Goal: Task Accomplishment & Management: Complete application form

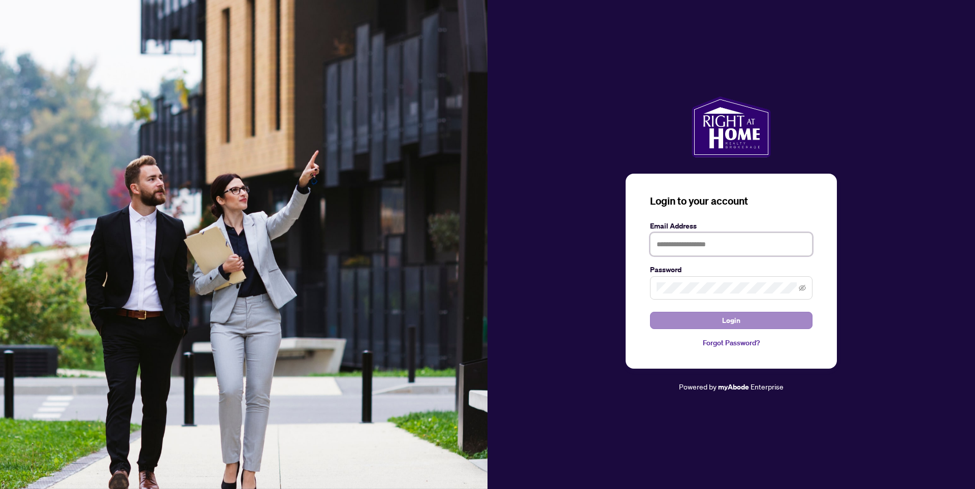
type input "**********"
click at [738, 320] on span "Login" at bounding box center [731, 320] width 18 height 16
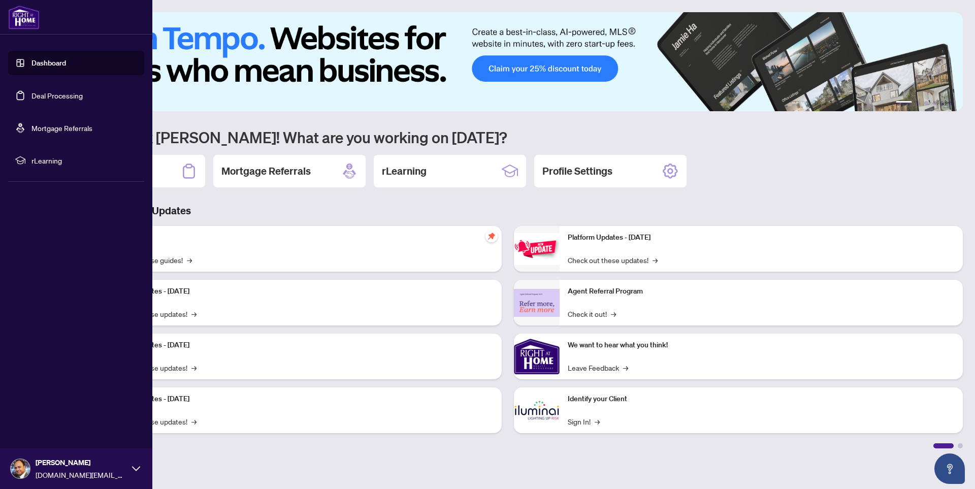
click at [62, 99] on link "Deal Processing" at bounding box center [56, 95] width 51 height 9
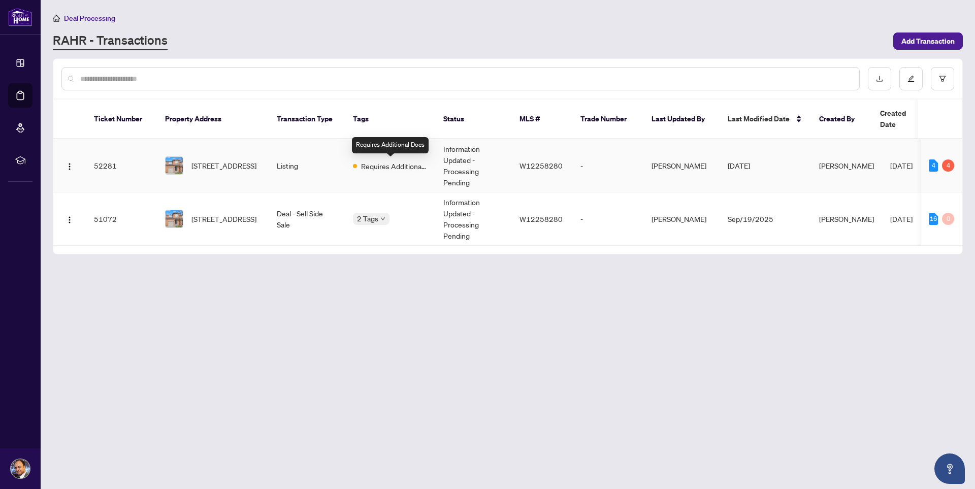
click at [391, 171] on span "Requires Additional Docs" at bounding box center [394, 166] width 66 height 11
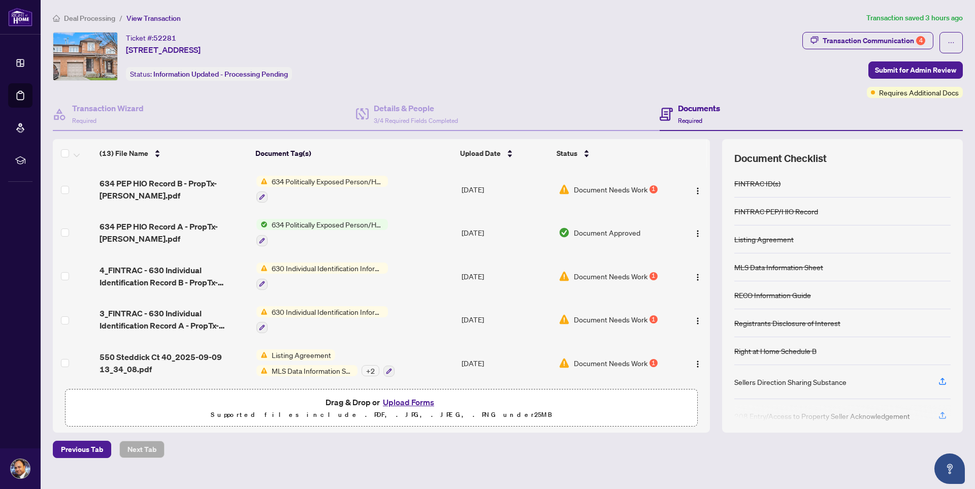
scroll to position [353, 0]
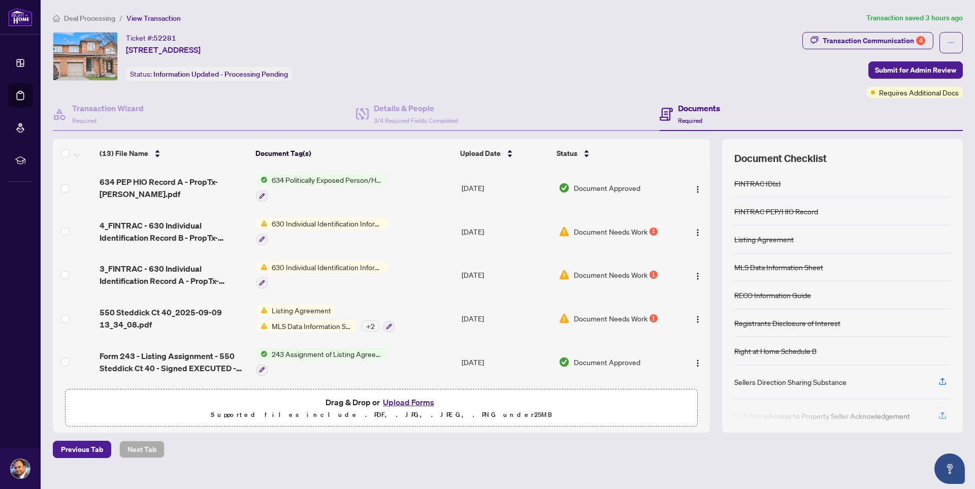
click at [618, 315] on span "Document Needs Work" at bounding box center [611, 318] width 74 height 11
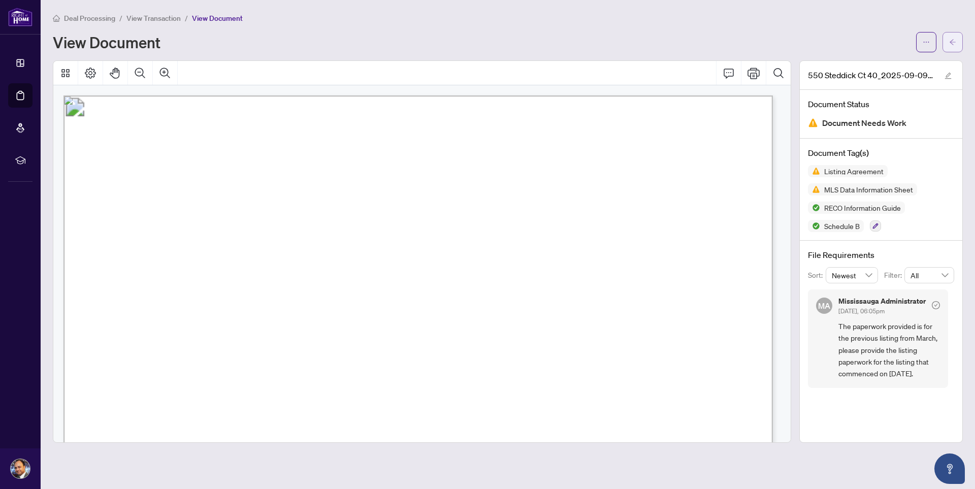
click at [954, 42] on icon "arrow-left" at bounding box center [953, 42] width 6 height 6
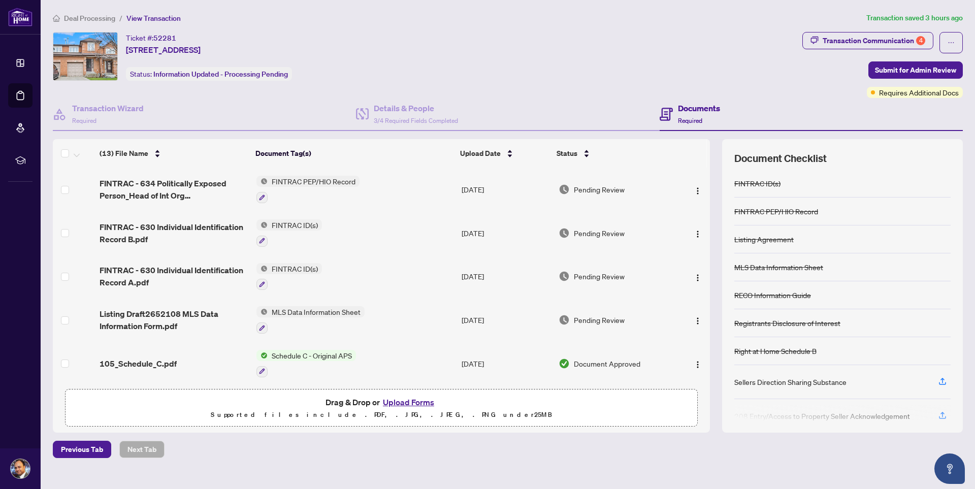
click at [408, 404] on button "Upload Forms" at bounding box center [408, 402] width 57 height 13
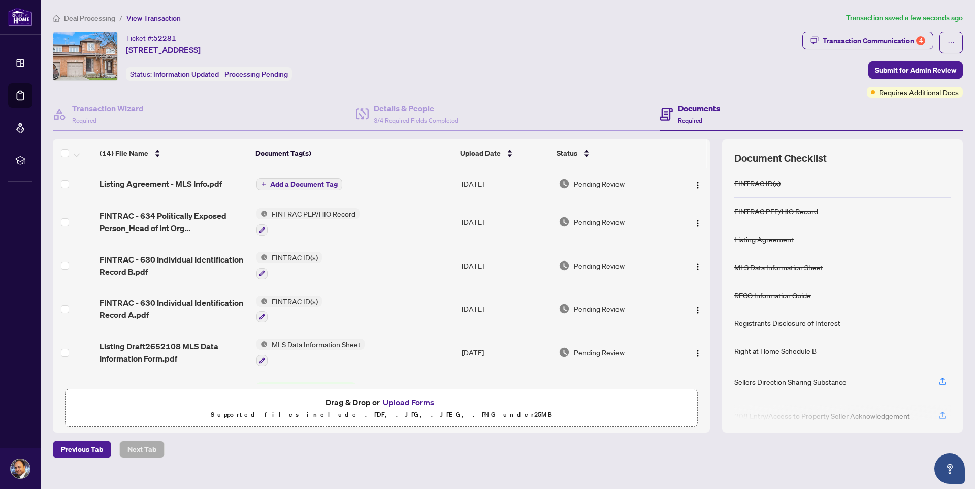
click at [318, 186] on span "Add a Document Tag" at bounding box center [304, 184] width 68 height 7
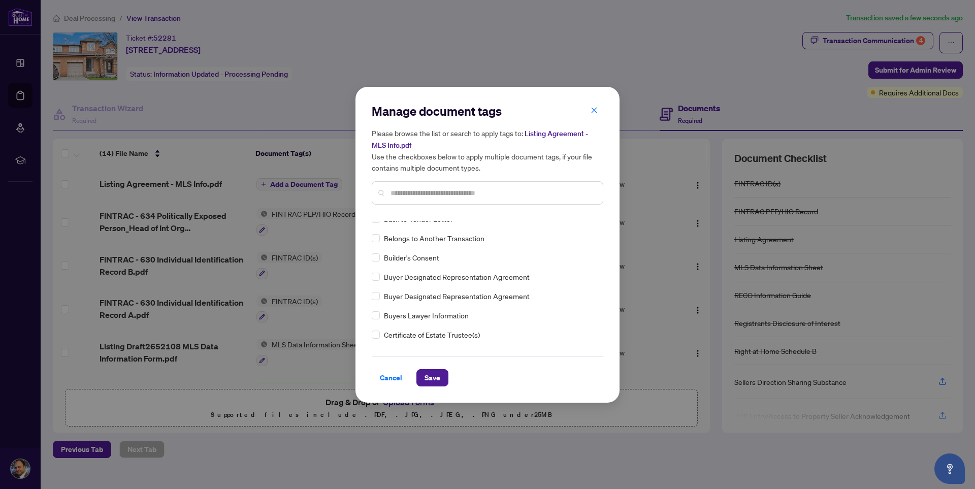
scroll to position [508, 0]
click at [436, 377] on span "Save" at bounding box center [433, 378] width 16 height 16
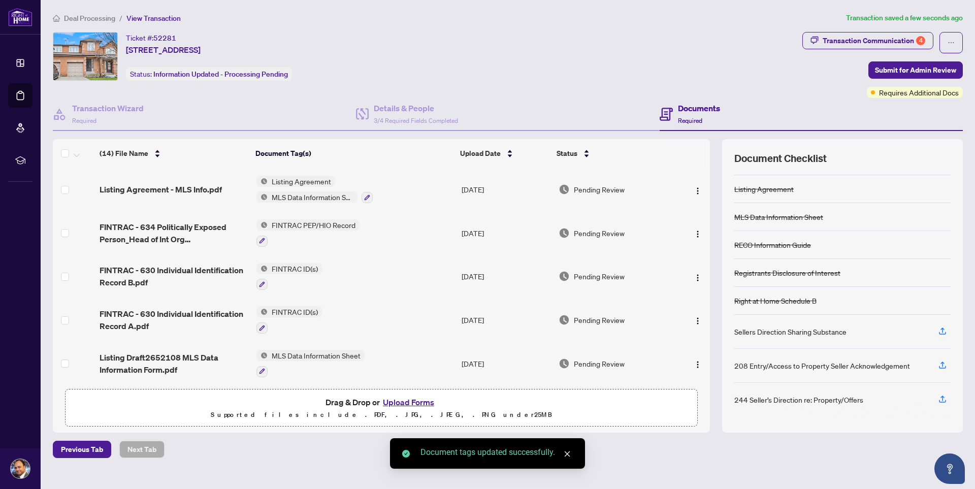
scroll to position [0, 0]
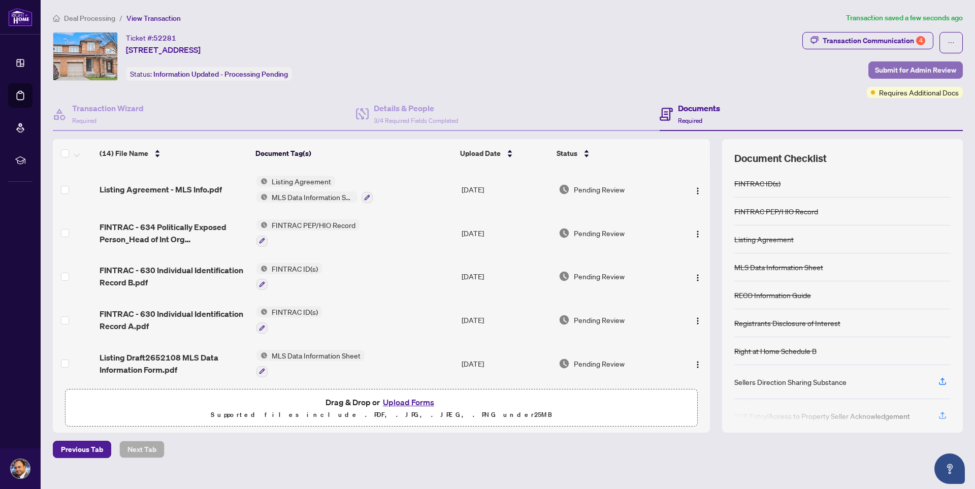
click at [915, 70] on span "Submit for Admin Review" at bounding box center [915, 70] width 81 height 16
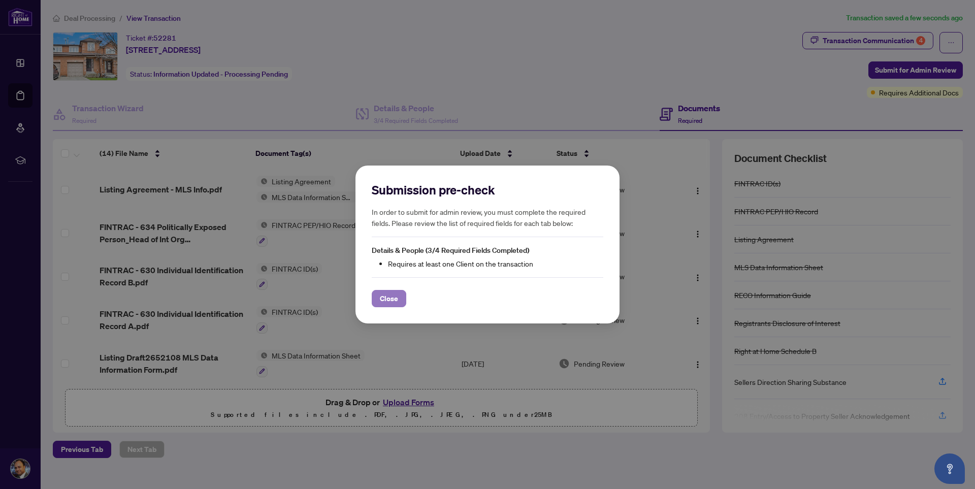
click at [392, 300] on span "Close" at bounding box center [389, 299] width 18 height 16
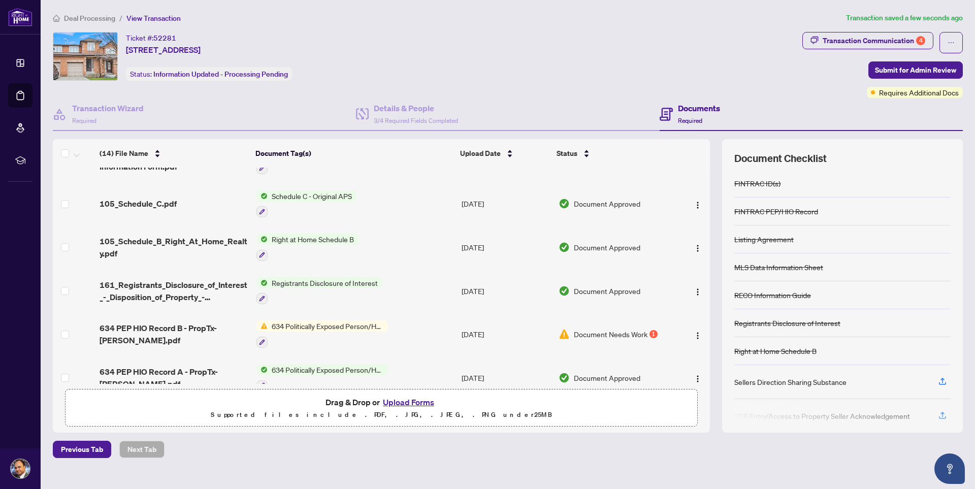
scroll to position [305, 0]
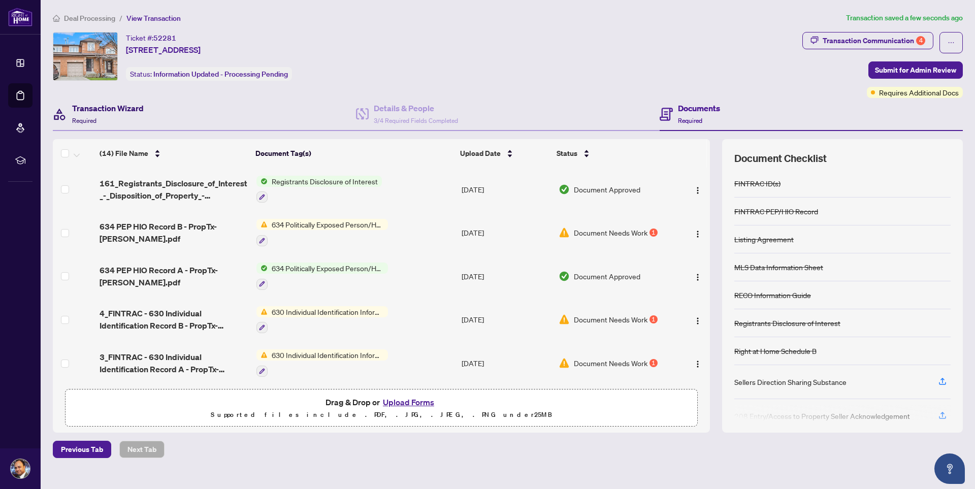
click at [113, 111] on h4 "Transaction Wizard" at bounding box center [108, 108] width 72 height 12
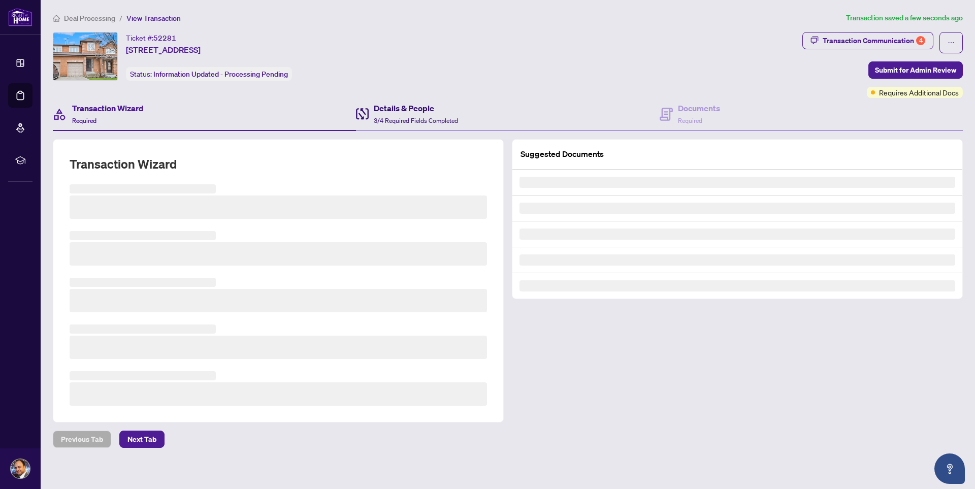
click at [402, 113] on h4 "Details & People" at bounding box center [416, 108] width 84 height 12
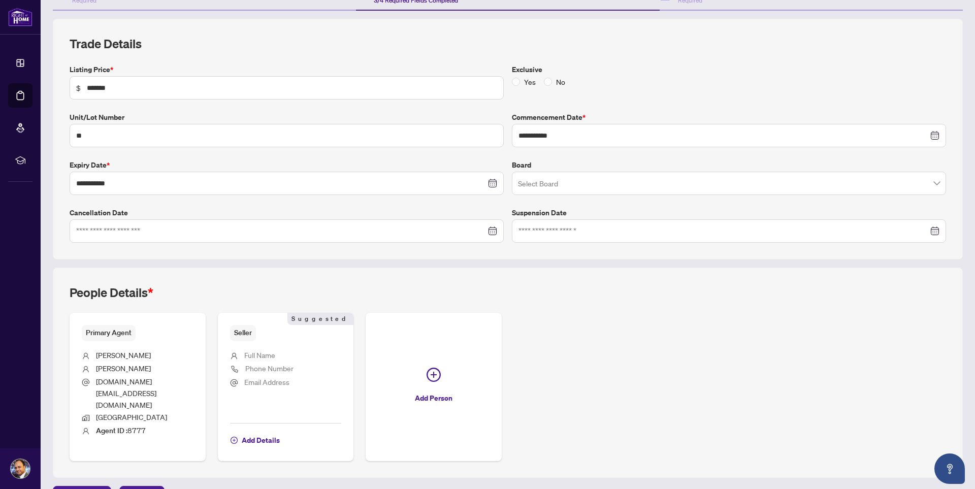
scroll to position [124, 0]
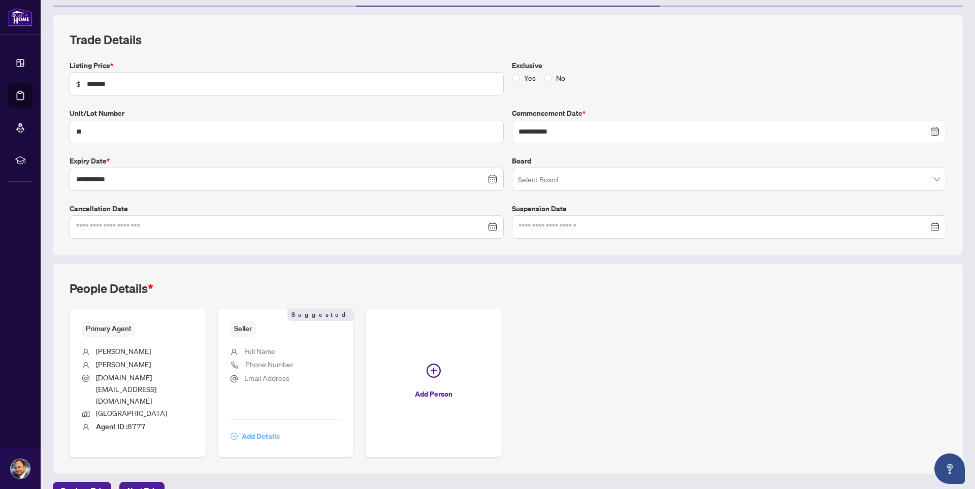
click at [259, 428] on span "Add Details" at bounding box center [261, 436] width 38 height 16
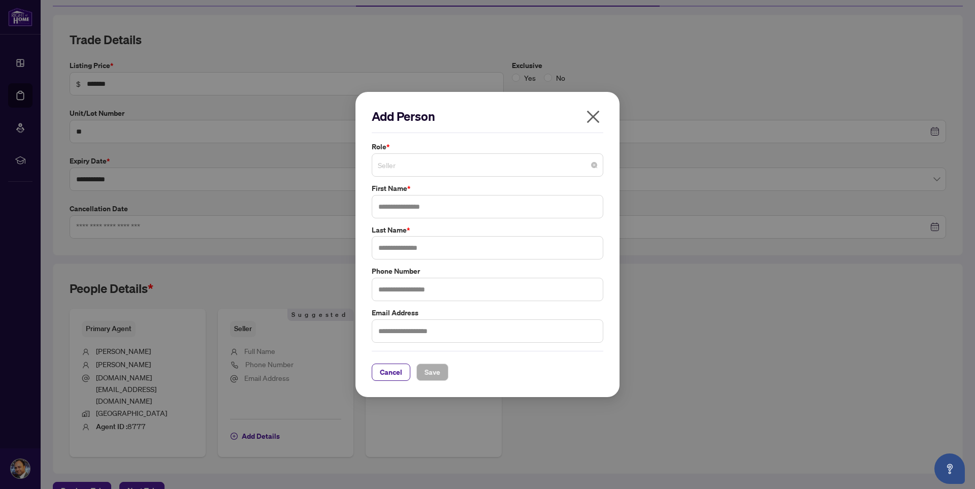
click at [409, 166] on span "Seller" at bounding box center [487, 164] width 219 height 19
click at [478, 109] on h2 "Add Person" at bounding box center [488, 116] width 232 height 16
click at [588, 117] on icon "close" at bounding box center [593, 117] width 16 height 16
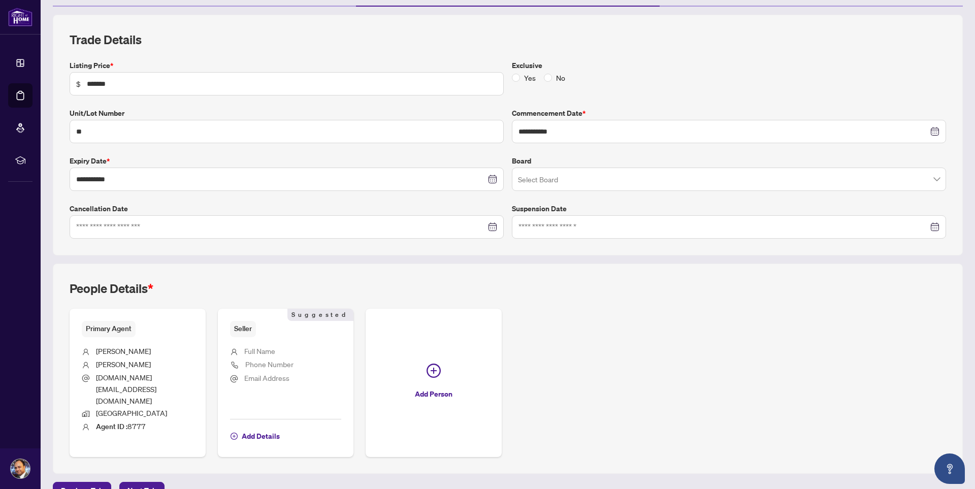
click at [259, 360] on span "Phone Number" at bounding box center [269, 364] width 48 height 9
click at [251, 424] on div "Seller Suggested Full Name Phone Number Email Address Add Details Suggested" at bounding box center [286, 383] width 136 height 148
click at [259, 428] on span "Add Details" at bounding box center [261, 436] width 38 height 16
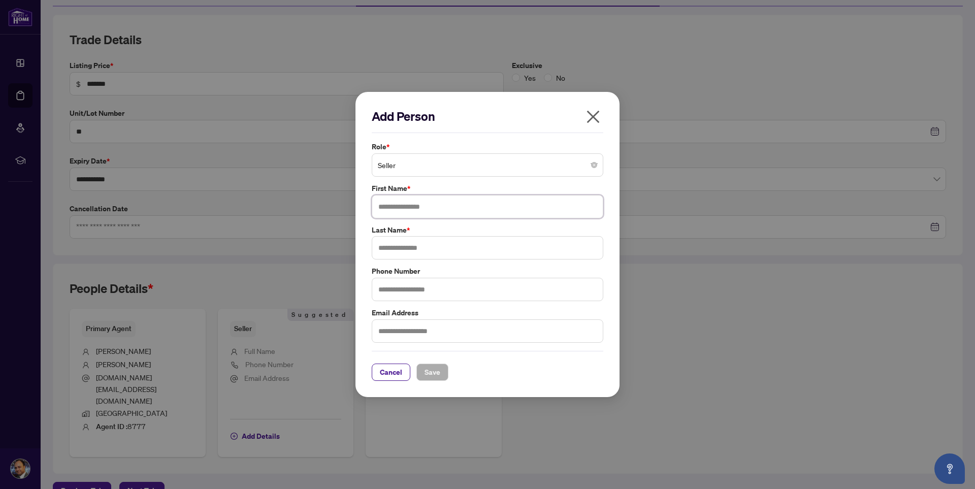
click at [397, 205] on input "text" at bounding box center [488, 206] width 232 height 23
type input "**********"
type input "*****"
click at [439, 374] on span "Save" at bounding box center [433, 372] width 16 height 16
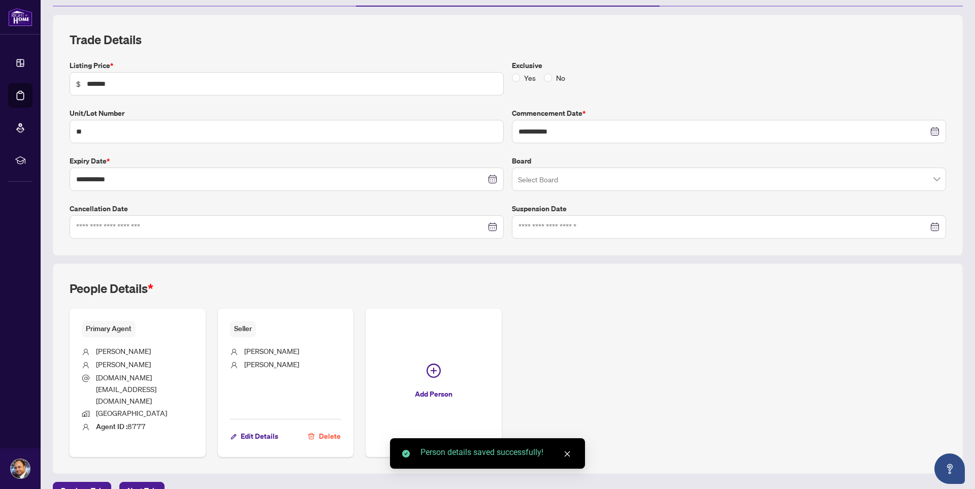
scroll to position [0, 0]
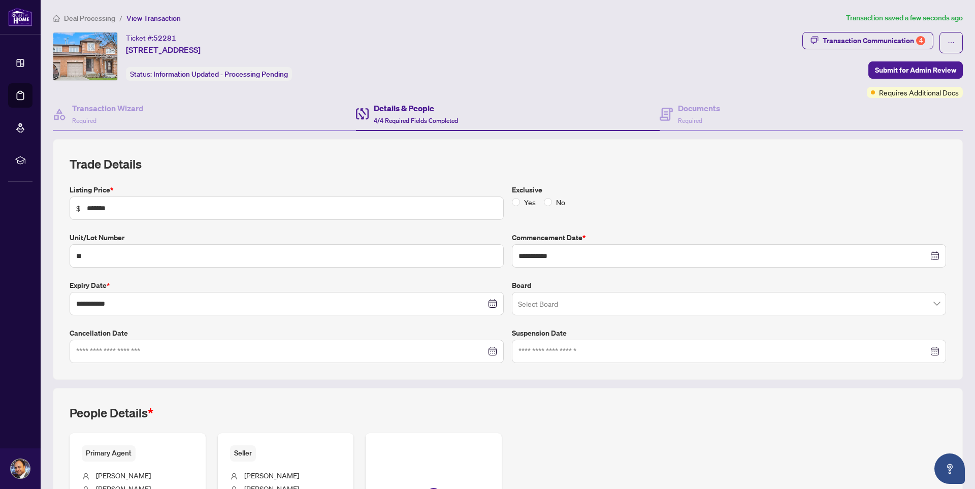
click at [820, 87] on div "Transaction Communication 4 Submit for Admin Review Requires Additional Docs" at bounding box center [883, 65] width 161 height 66
click at [899, 72] on span "Submit for Admin Review" at bounding box center [915, 70] width 81 height 16
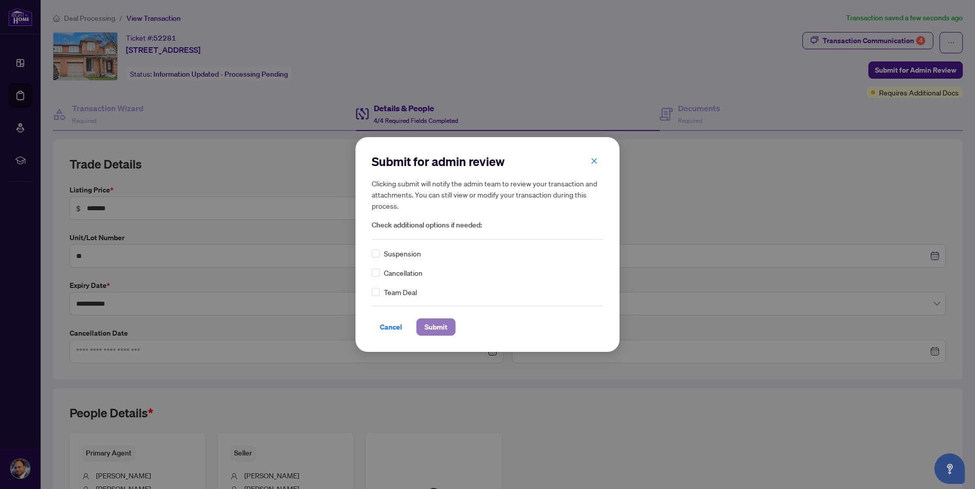
click at [441, 329] on span "Submit" at bounding box center [436, 327] width 23 height 16
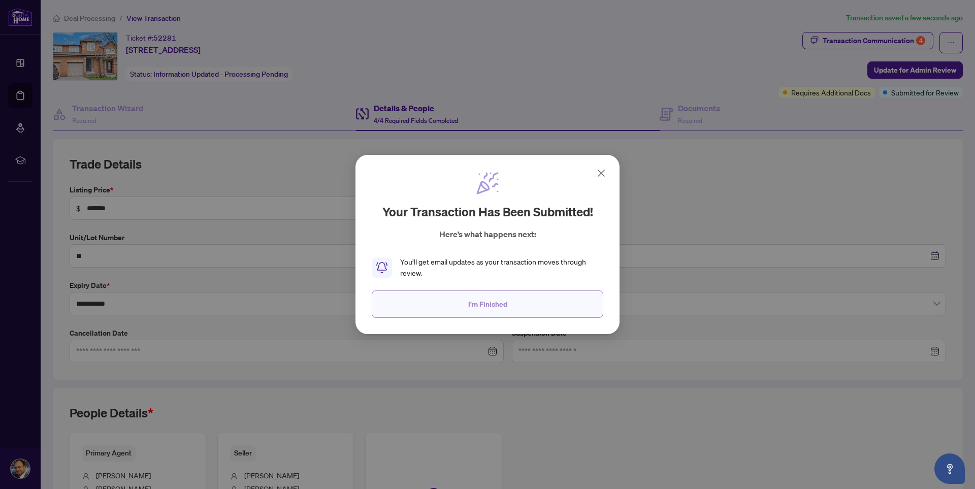
click at [487, 304] on span "I'm Finished" at bounding box center [487, 304] width 39 height 16
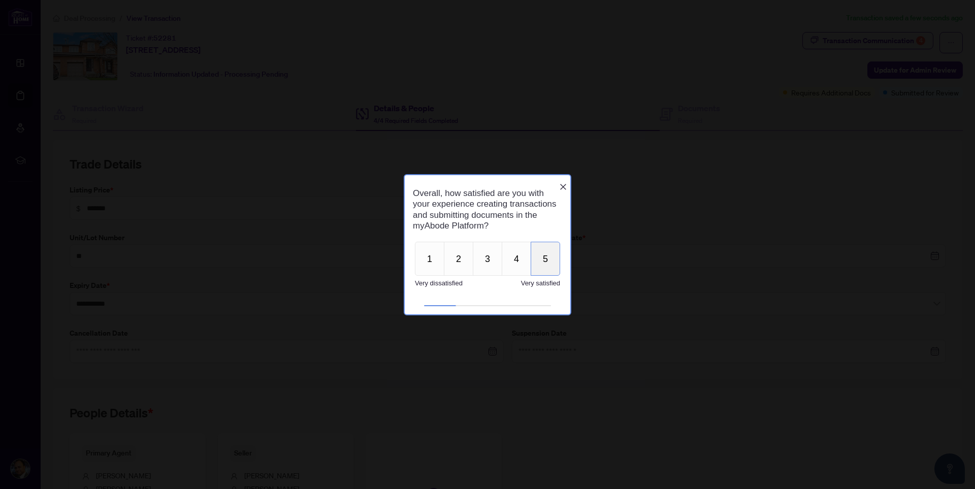
click at [549, 262] on button "5" at bounding box center [545, 259] width 29 height 34
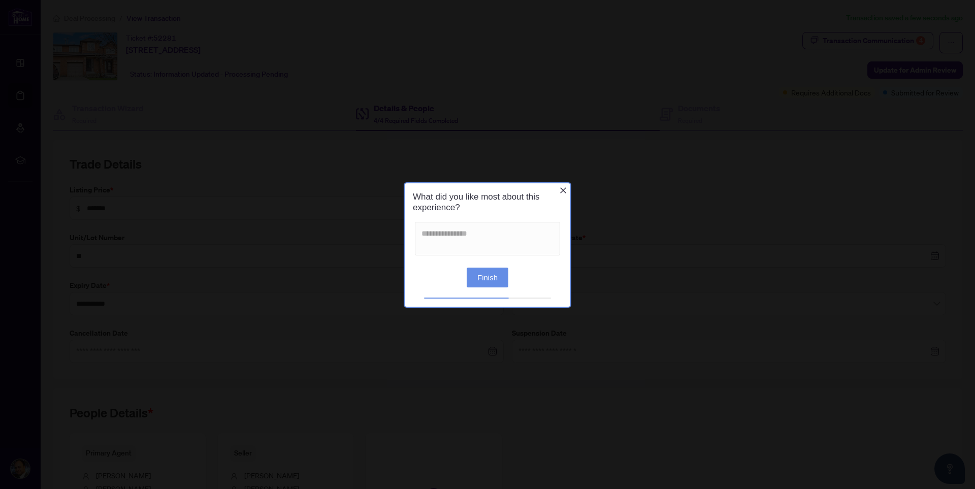
click at [483, 276] on button "Finish" at bounding box center [488, 277] width 42 height 20
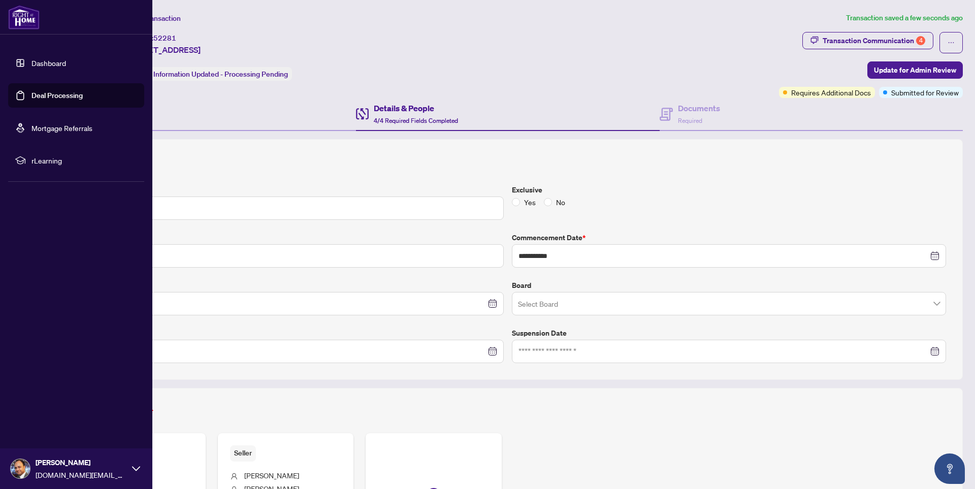
click at [66, 93] on link "Deal Processing" at bounding box center [56, 95] width 51 height 9
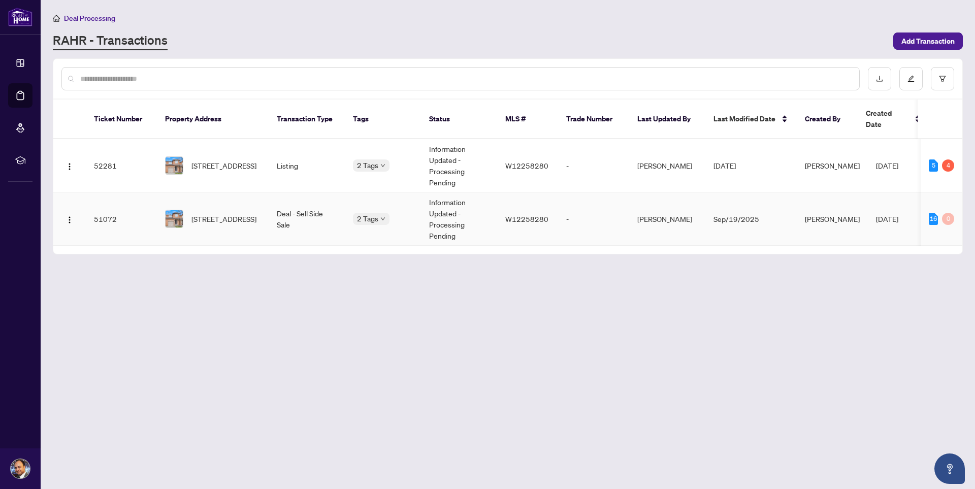
click at [291, 216] on td "Deal - Sell Side Sale" at bounding box center [307, 219] width 76 height 53
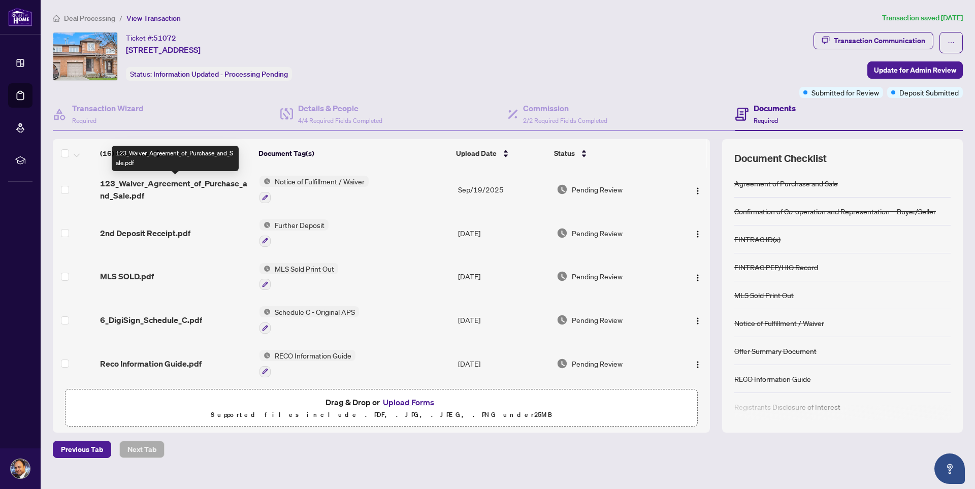
click at [157, 185] on span "123_Waiver_Agreement_of_Purchase_and_Sale.pdf" at bounding box center [175, 189] width 151 height 24
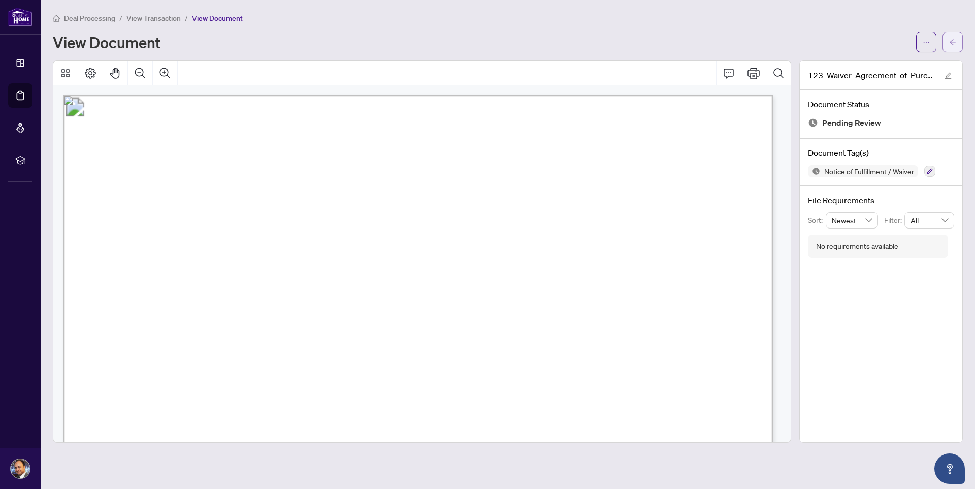
click at [955, 47] on span "button" at bounding box center [953, 42] width 7 height 16
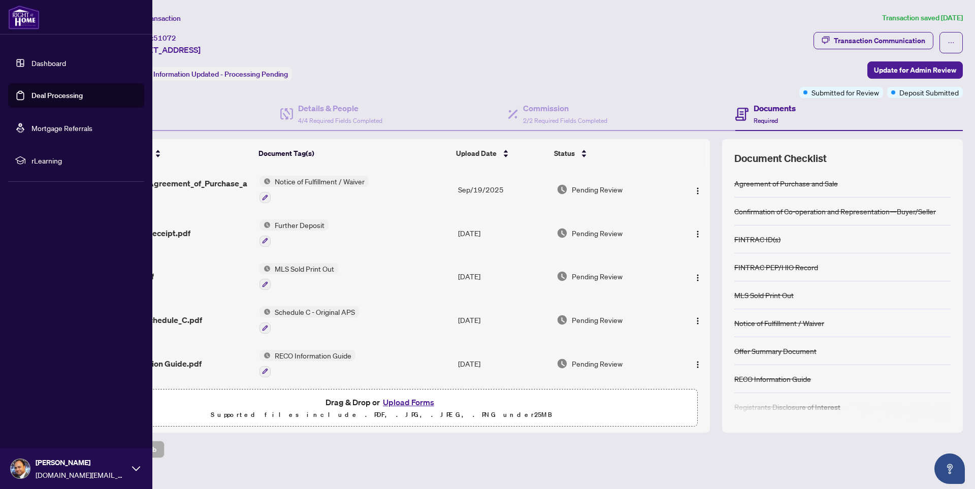
click at [44, 61] on link "Dashboard" at bounding box center [48, 62] width 35 height 9
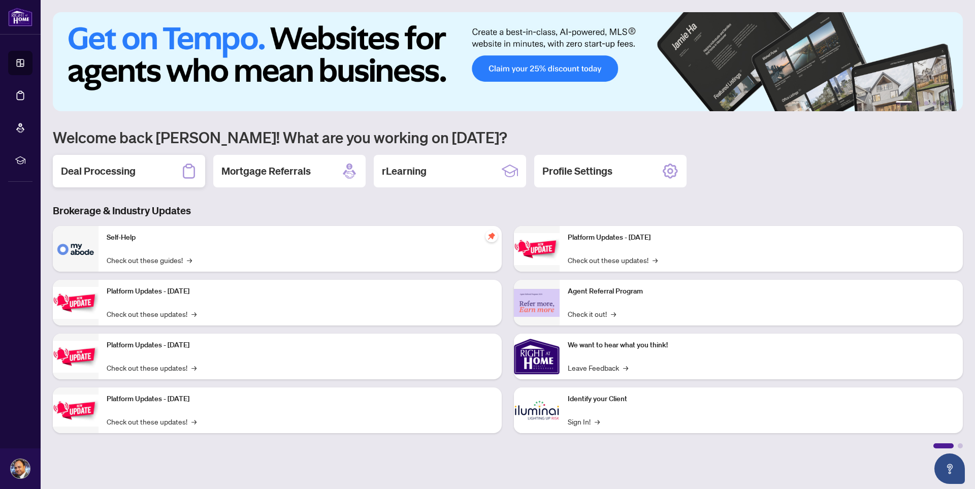
click at [131, 173] on h2 "Deal Processing" at bounding box center [98, 171] width 75 height 14
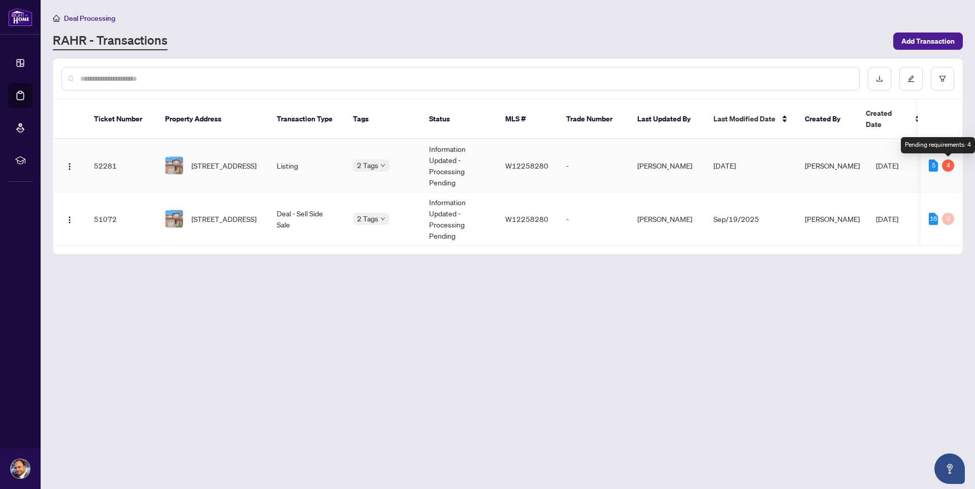
click at [950, 168] on div "4" at bounding box center [948, 166] width 12 height 12
click at [233, 165] on span "[STREET_ADDRESS]" at bounding box center [224, 165] width 65 height 11
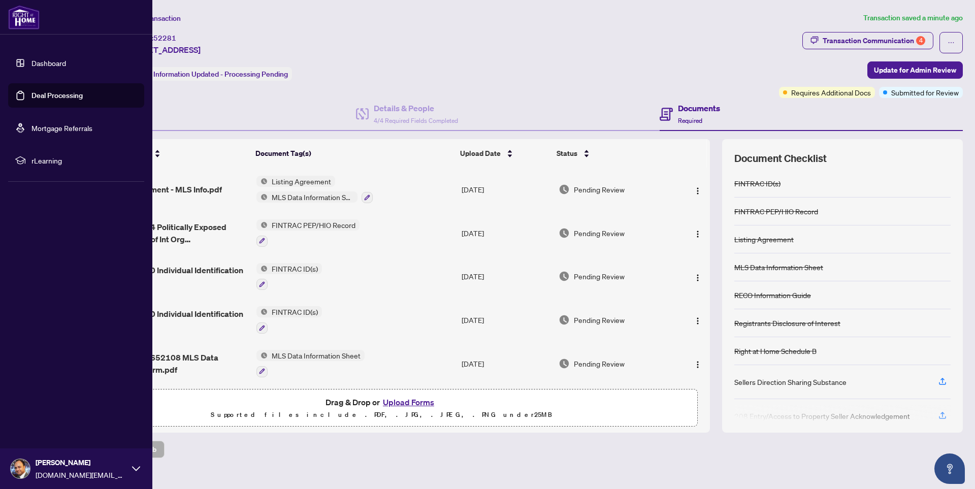
click at [33, 64] on link "Dashboard" at bounding box center [48, 62] width 35 height 9
